Goal: Task Accomplishment & Management: Manage account settings

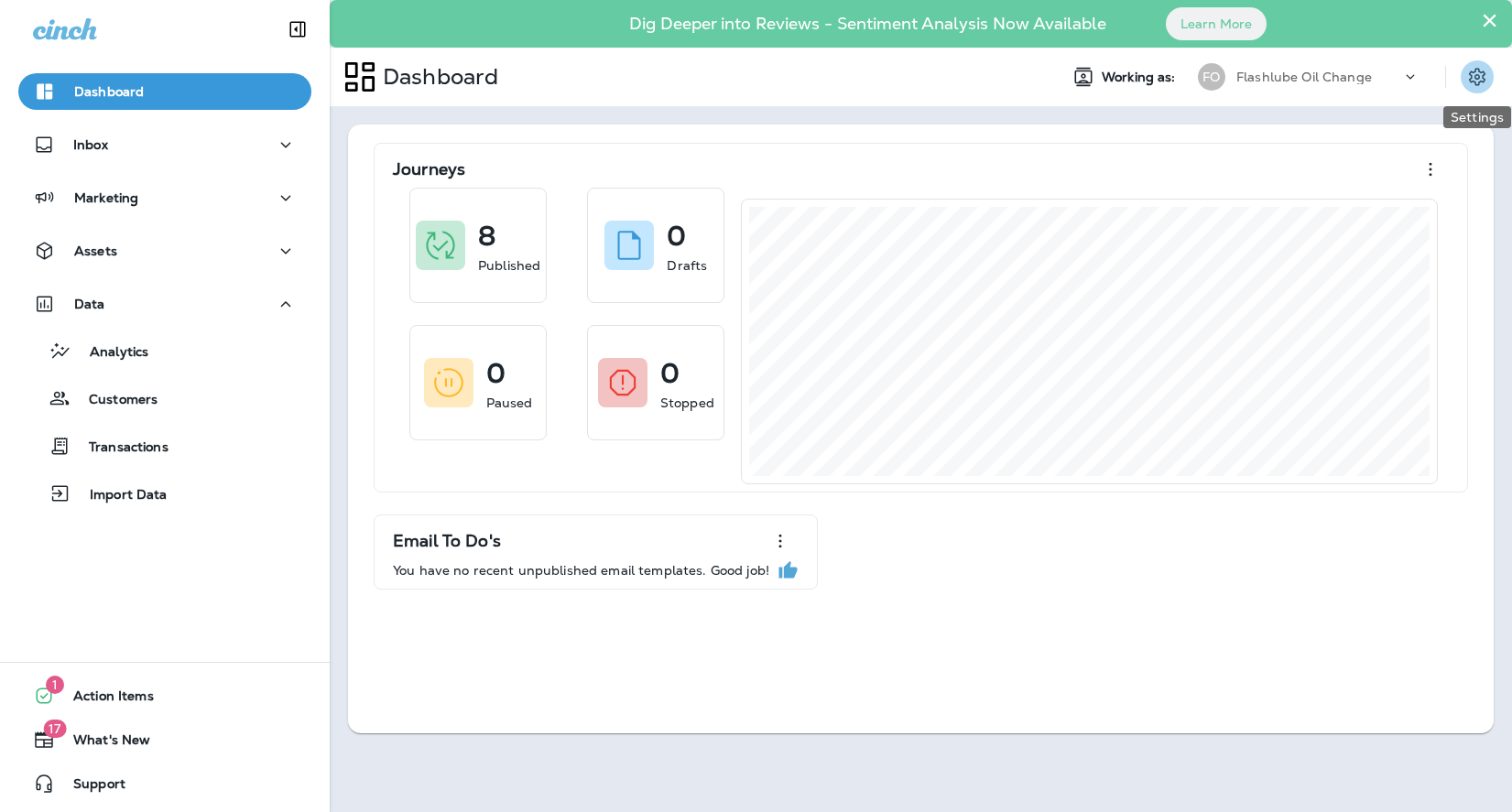
click at [1476, 86] on icon "Settings" at bounding box center [1477, 77] width 22 height 22
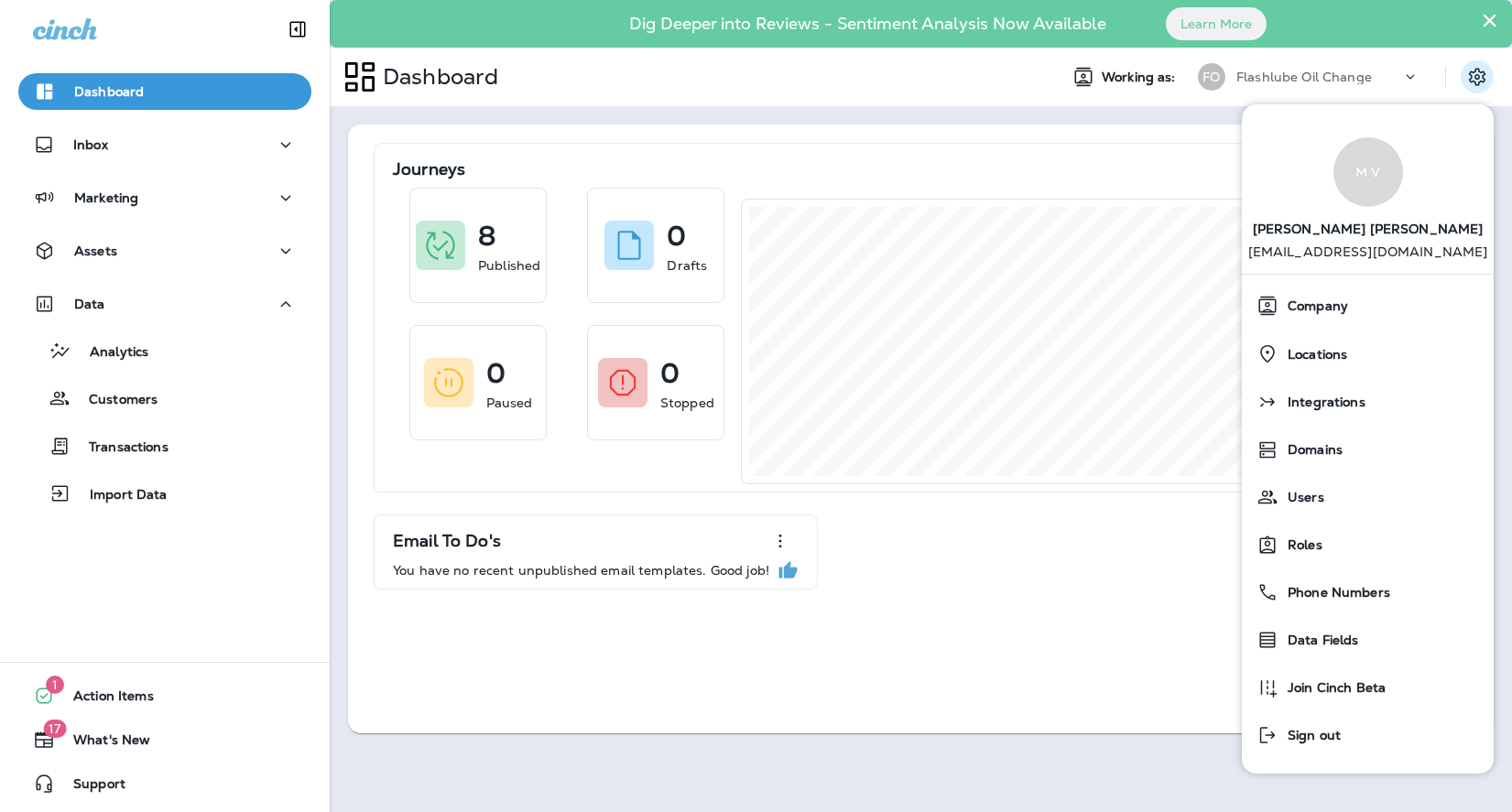
click at [517, 698] on div "Journeys 8 Published 0 Drafts 0 Paused 0 Stopped Email To Do's You have no rece…" at bounding box center [921, 429] width 1146 height 609
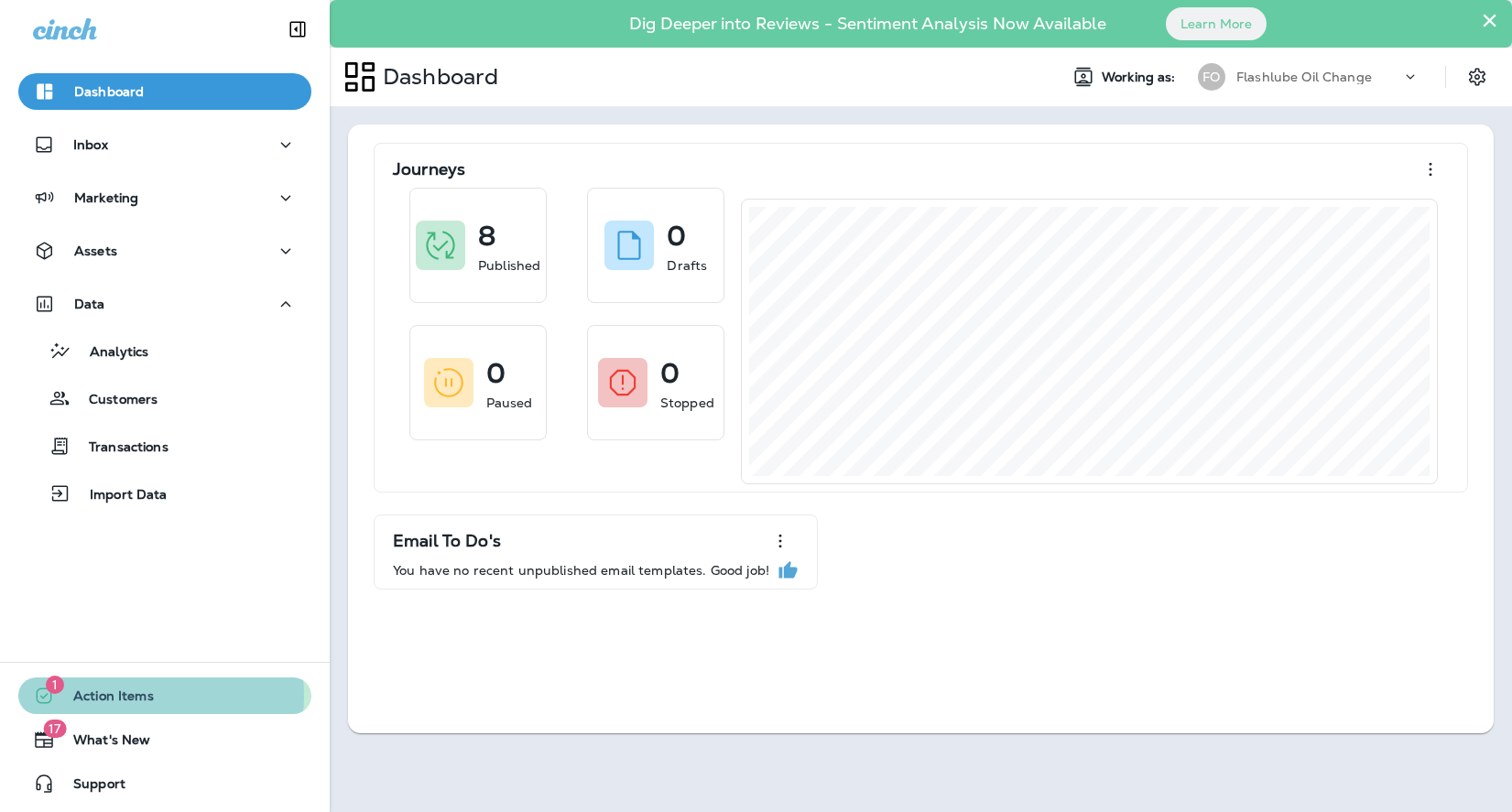
click at [140, 696] on span "Action Items" at bounding box center [104, 698] width 98 height 22
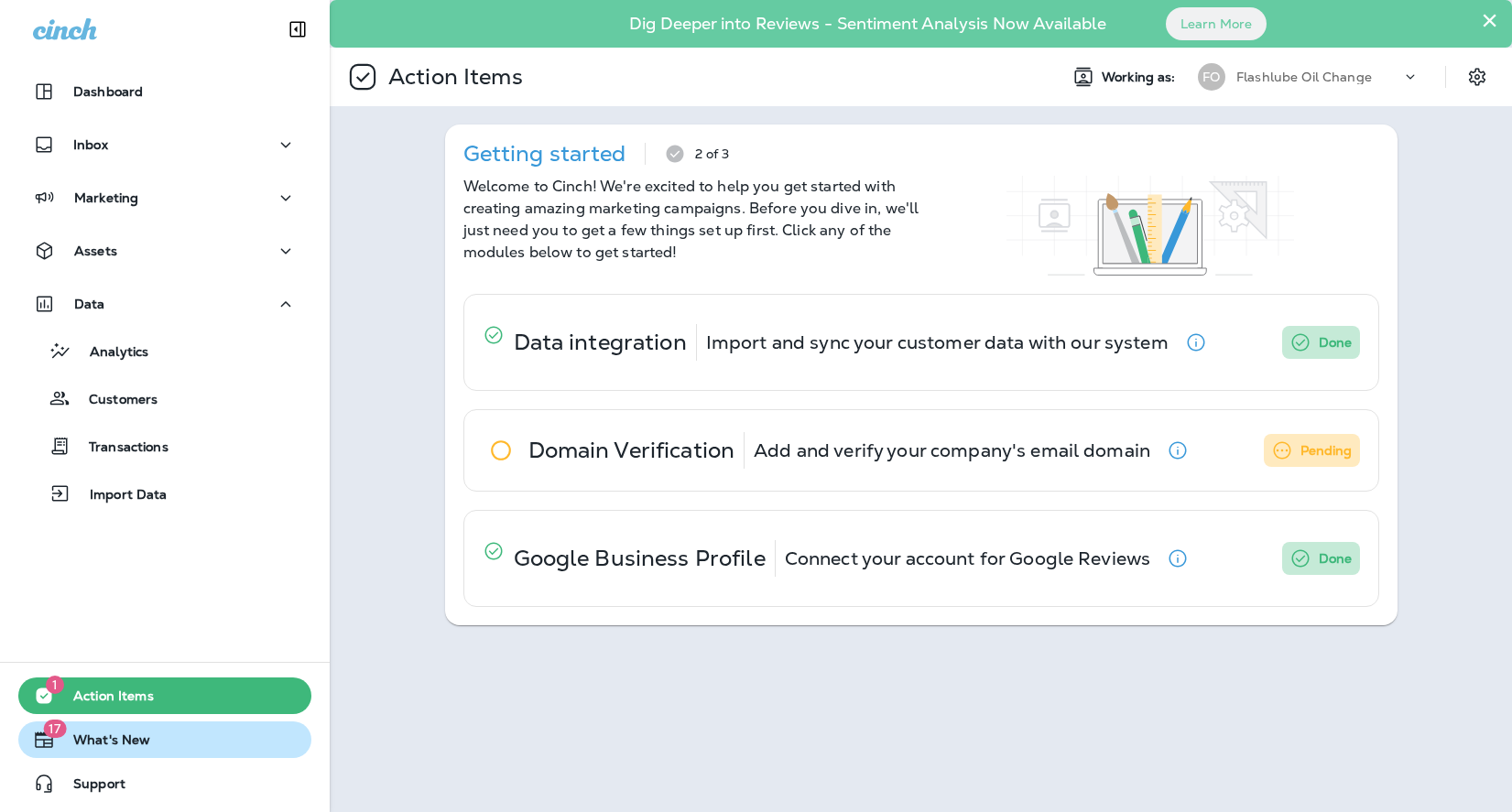
click at [88, 740] on span "What's New" at bounding box center [102, 743] width 96 height 22
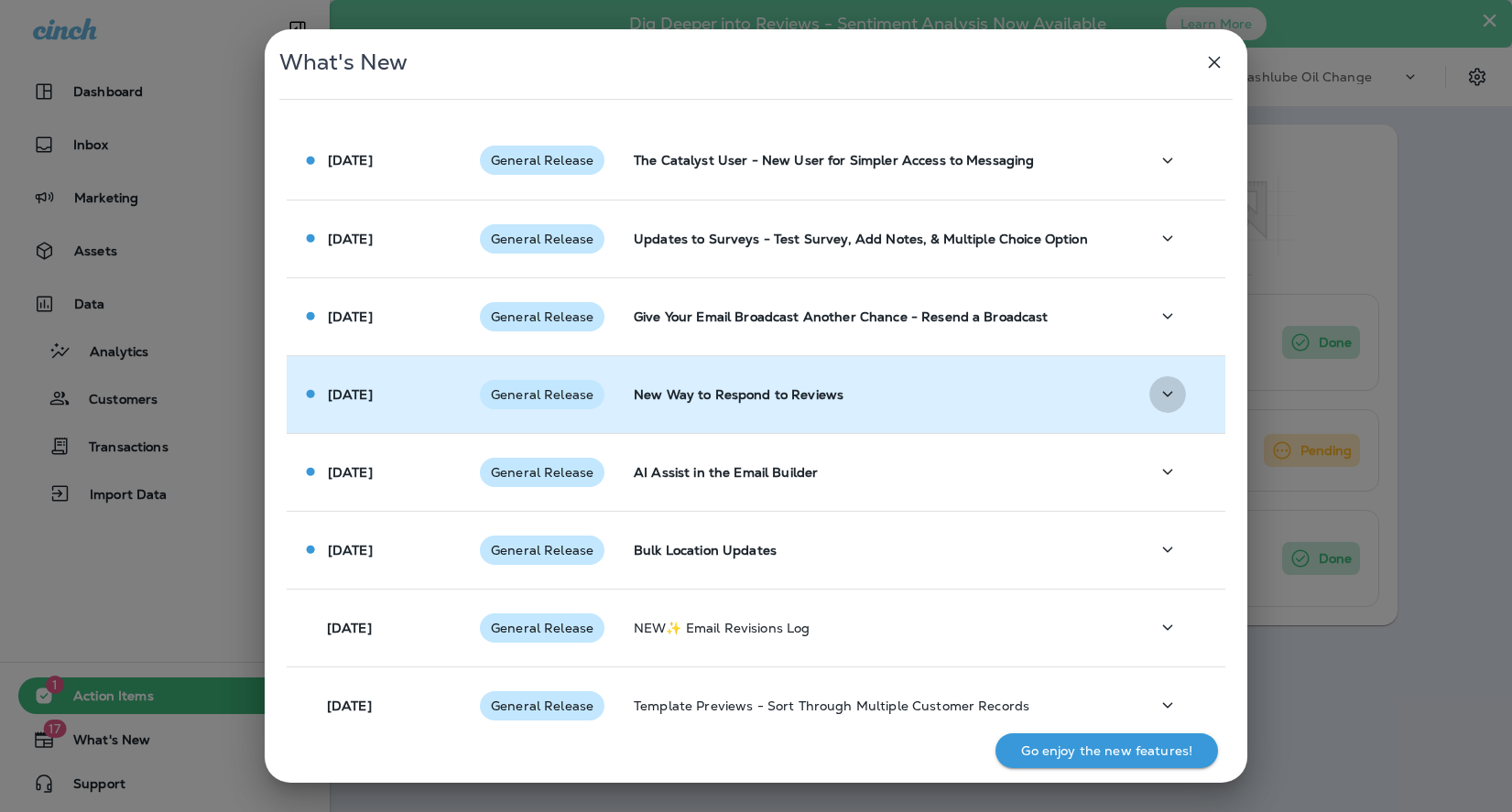
click at [1163, 394] on icon "button" at bounding box center [1167, 394] width 10 height 6
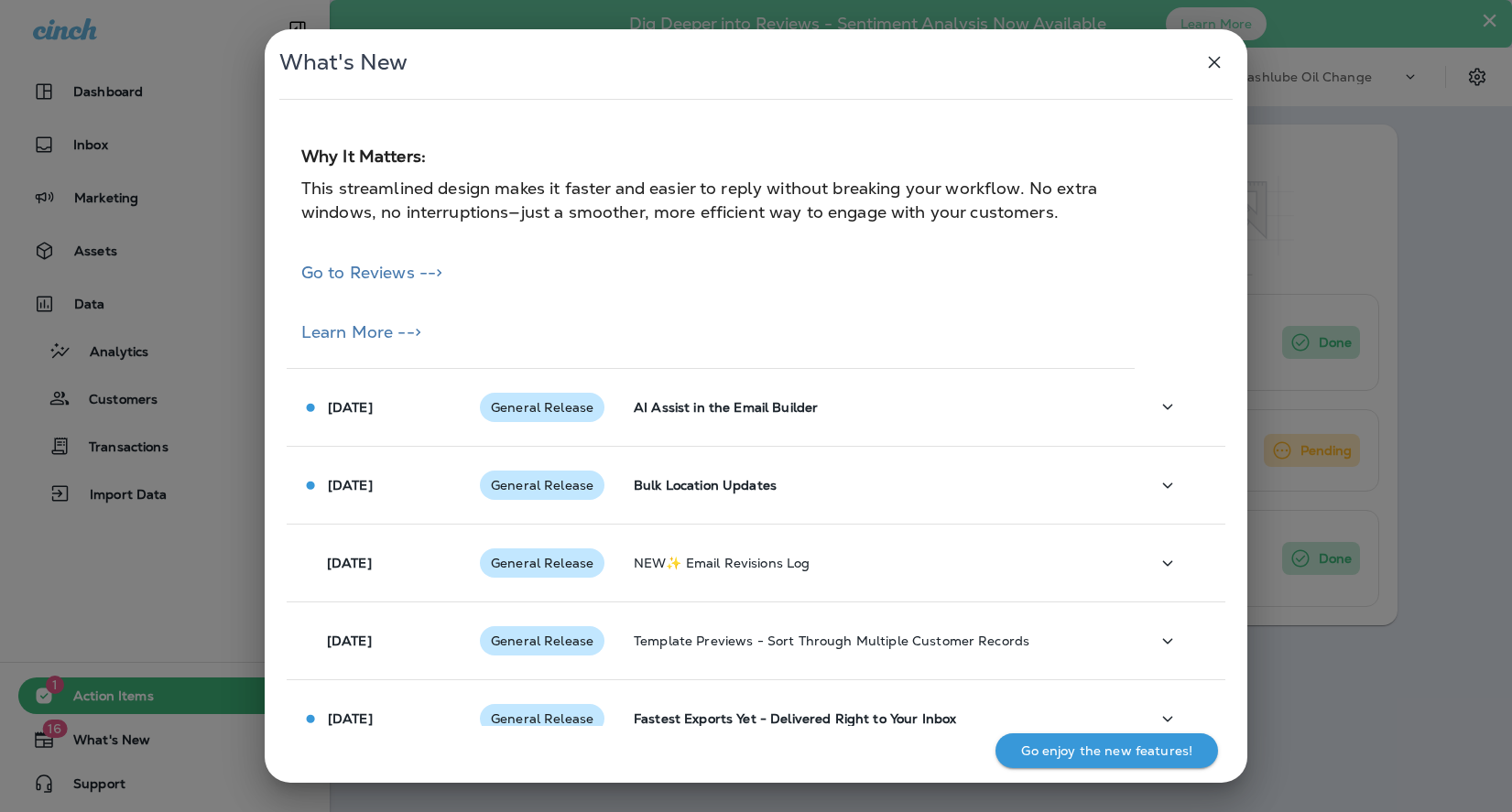
scroll to position [458, 0]
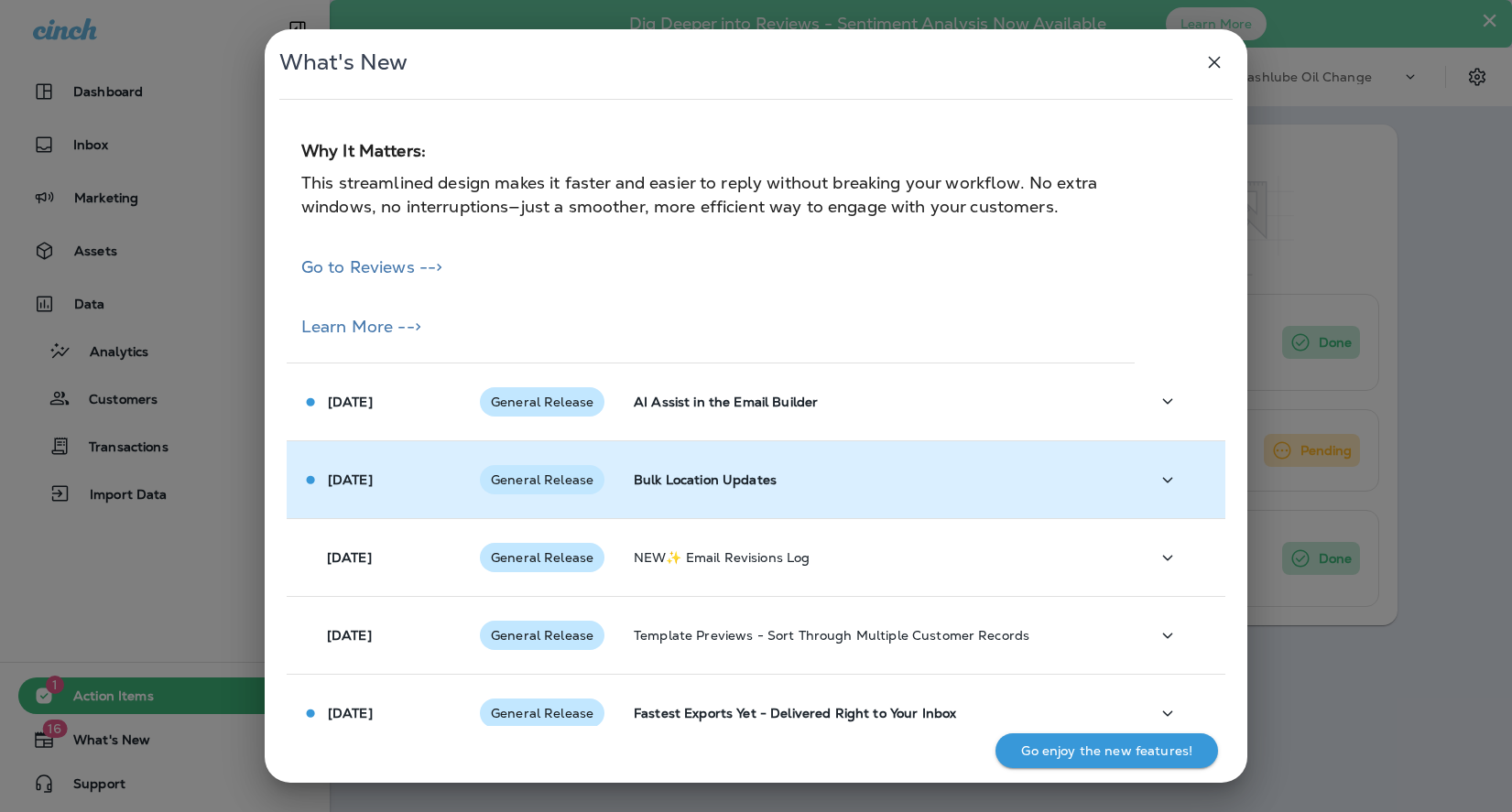
click at [1157, 474] on icon "button" at bounding box center [1167, 480] width 22 height 23
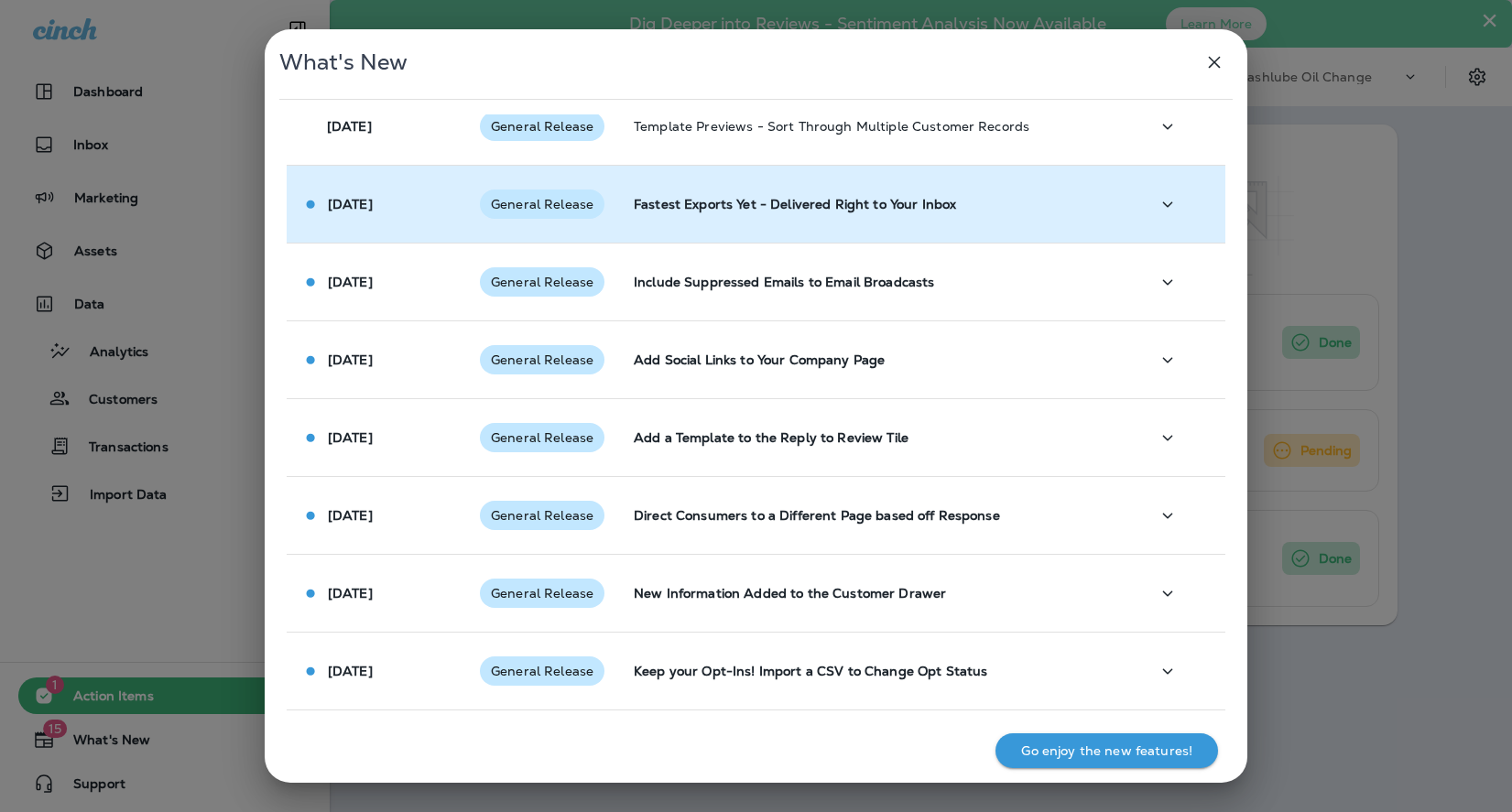
scroll to position [1039, 0]
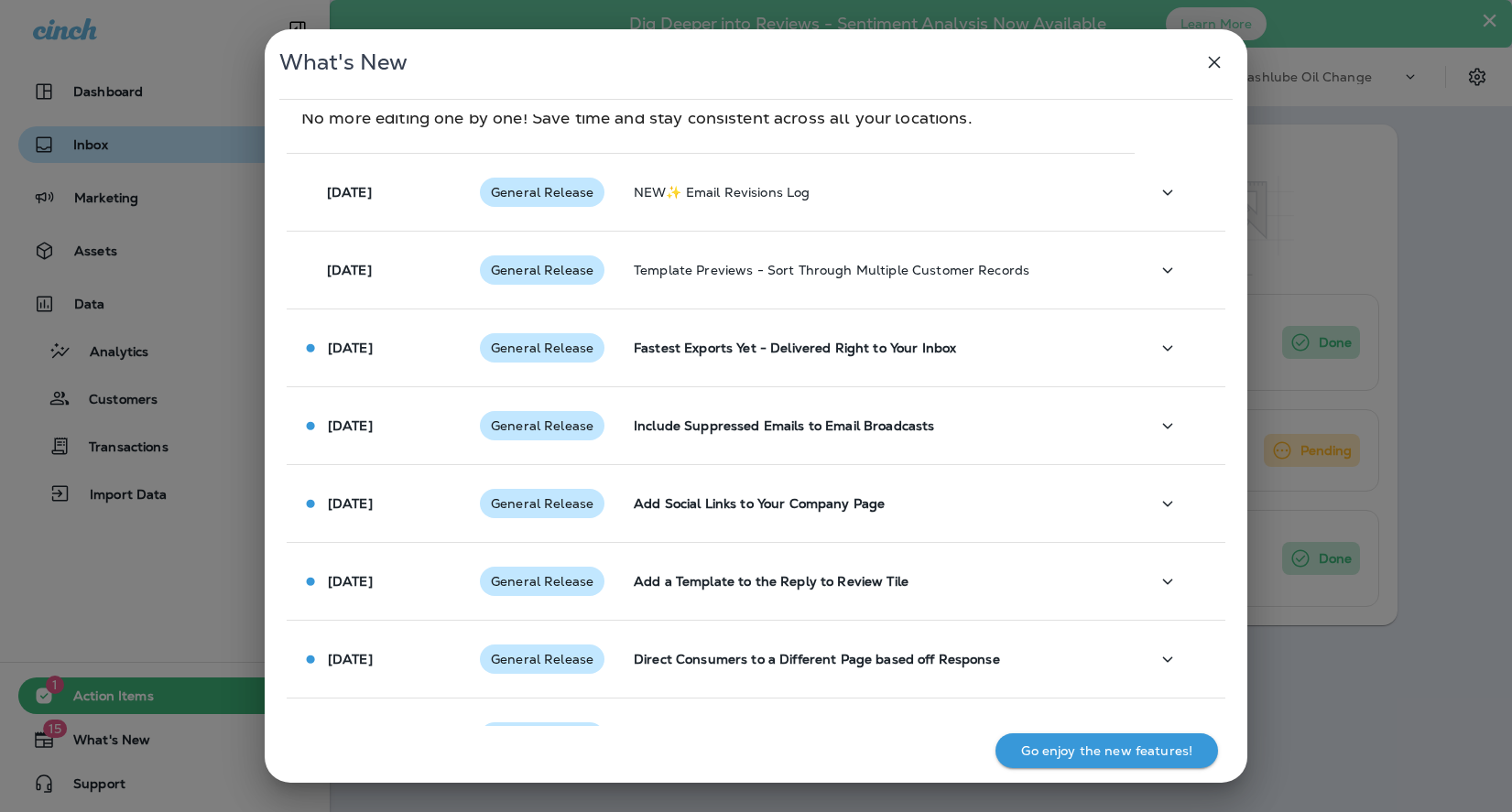
drag, startPoint x: 216, startPoint y: 144, endPoint x: 227, endPoint y: 143, distance: 11.0
click at [217, 143] on div "What's New [DATE] General Release The Catalyst User - New User for Simpler Acce…" at bounding box center [756, 406] width 1512 height 812
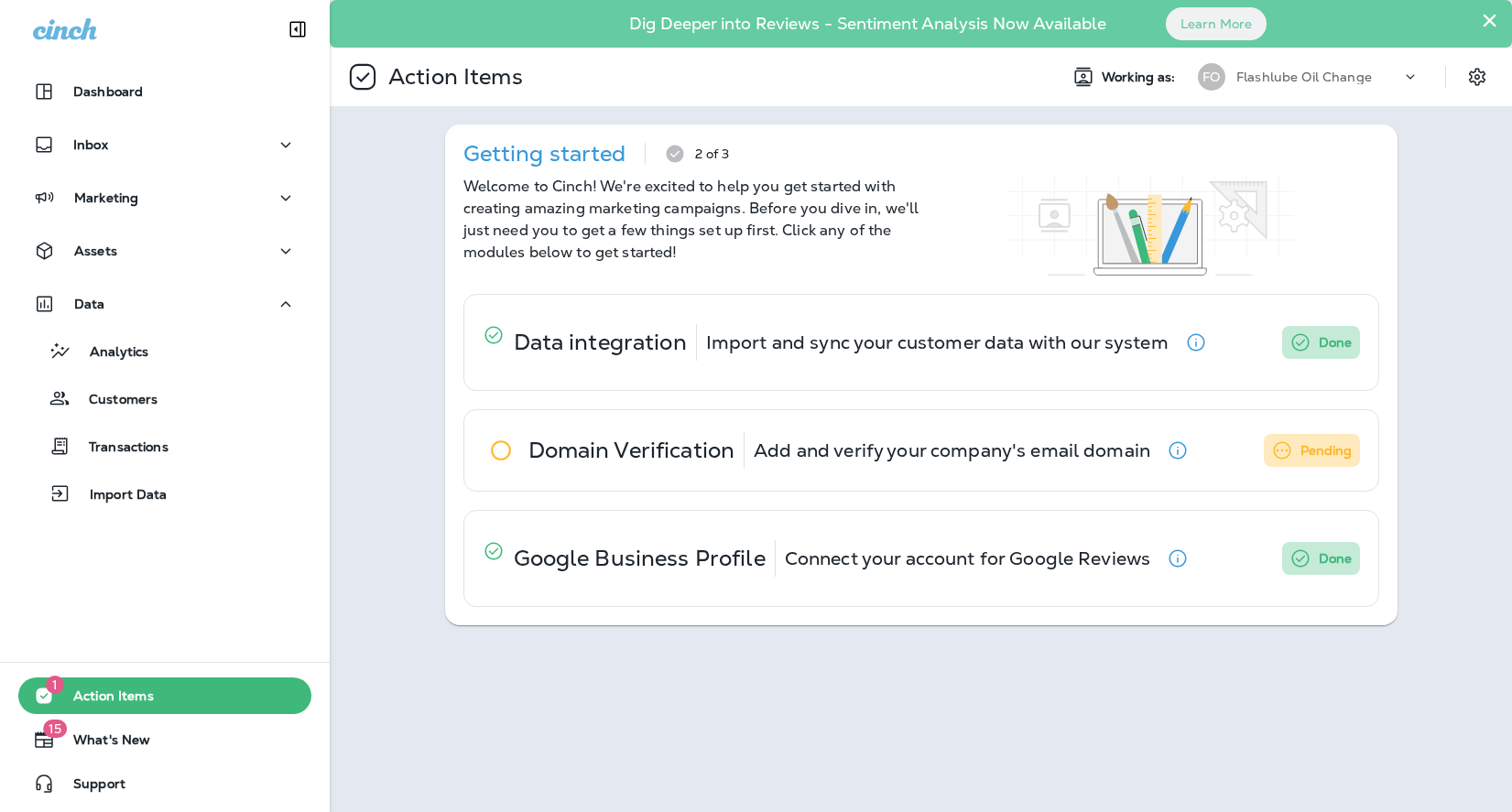
click at [1409, 79] on icon at bounding box center [1410, 77] width 18 height 18
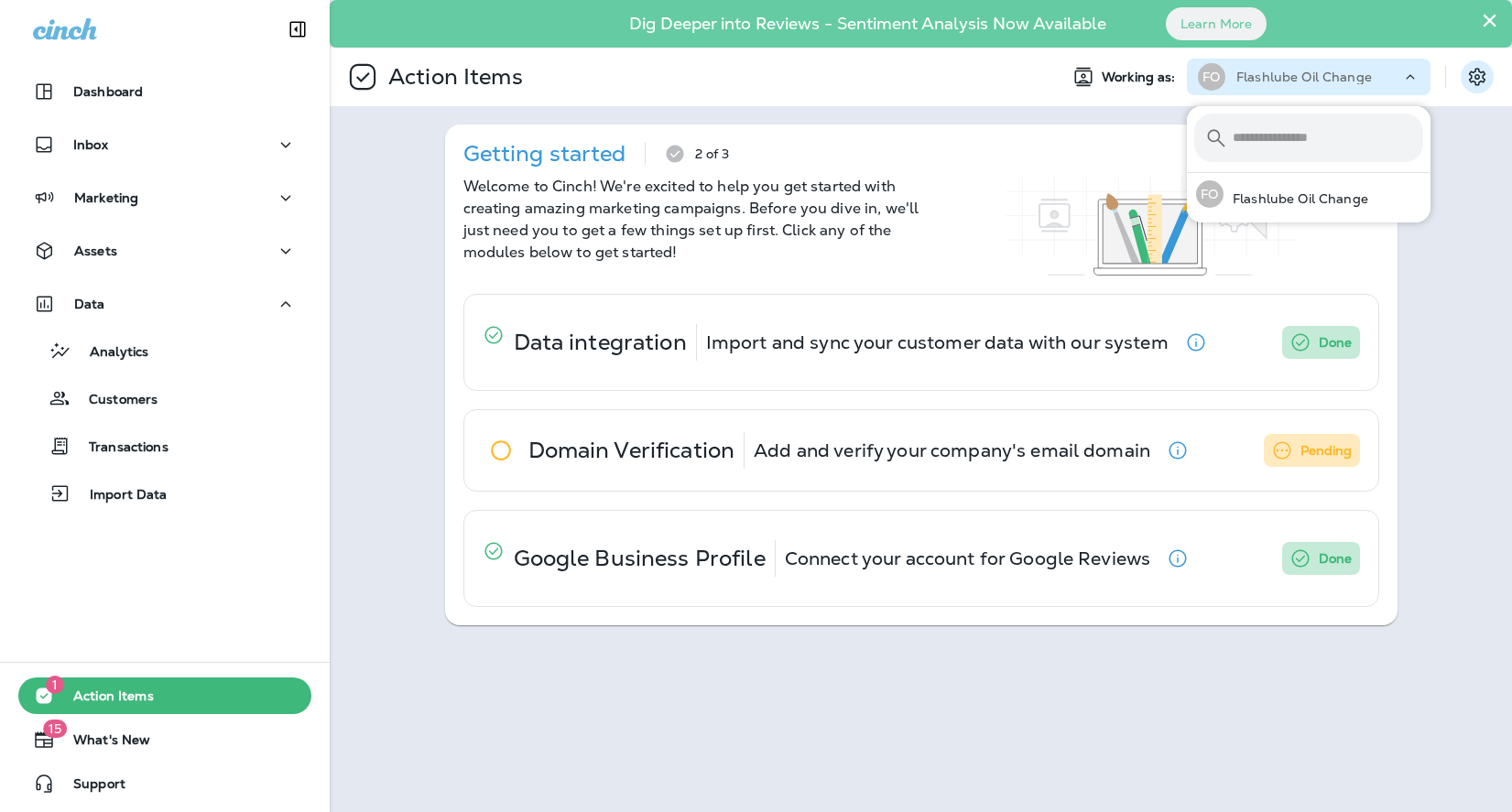
click at [1468, 85] on icon "Settings" at bounding box center [1477, 77] width 22 height 22
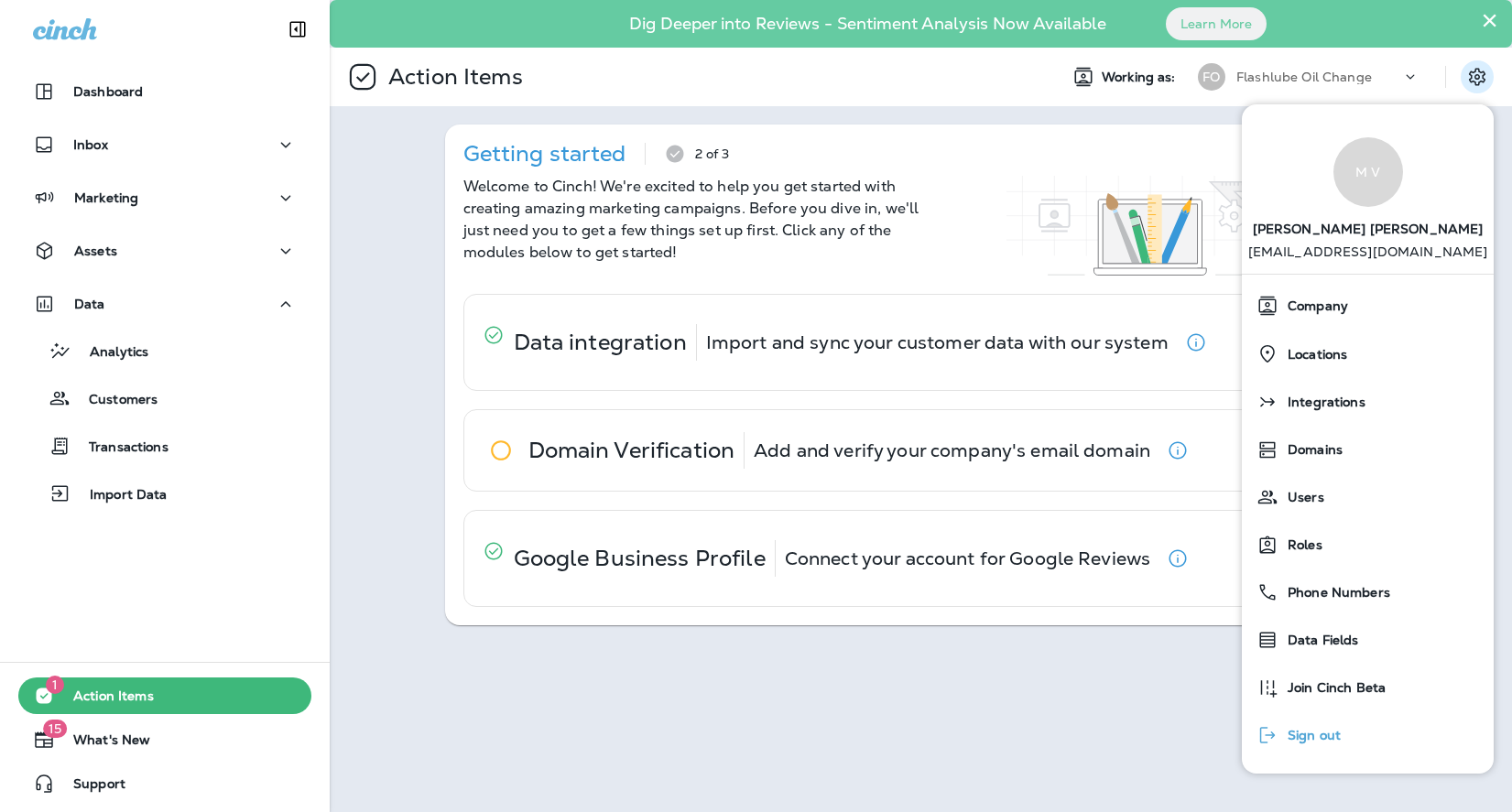
click at [1313, 738] on span "Sign out" at bounding box center [1309, 735] width 62 height 15
